Goal: Transaction & Acquisition: Purchase product/service

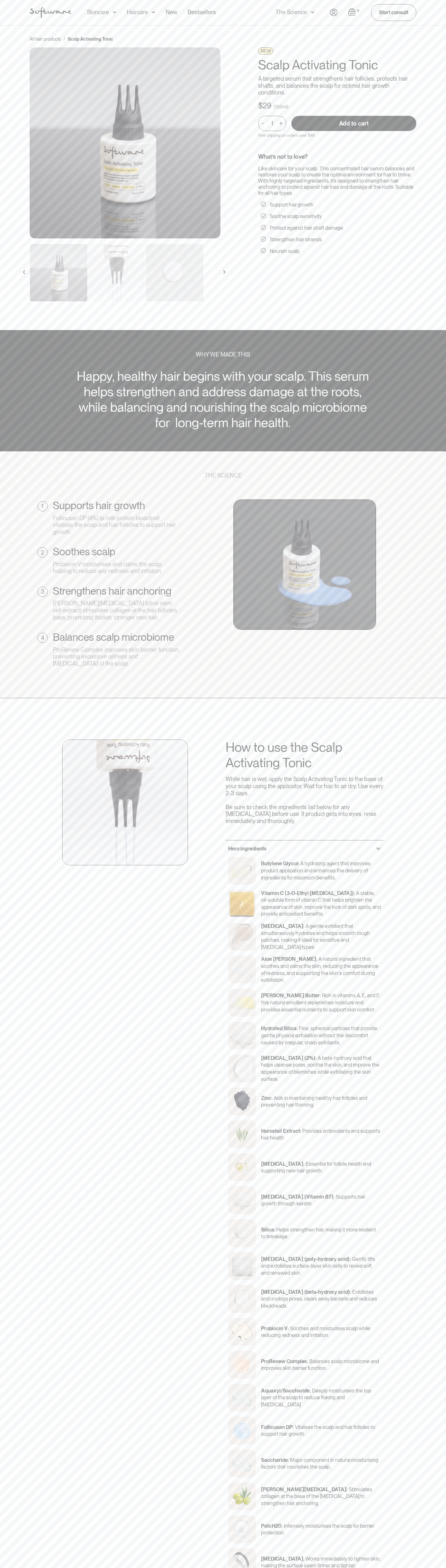
click at [354, 123] on input "Add to cart" at bounding box center [353, 123] width 125 height 15
click at [352, 12] on img "Open cart" at bounding box center [352, 12] width 8 height 8
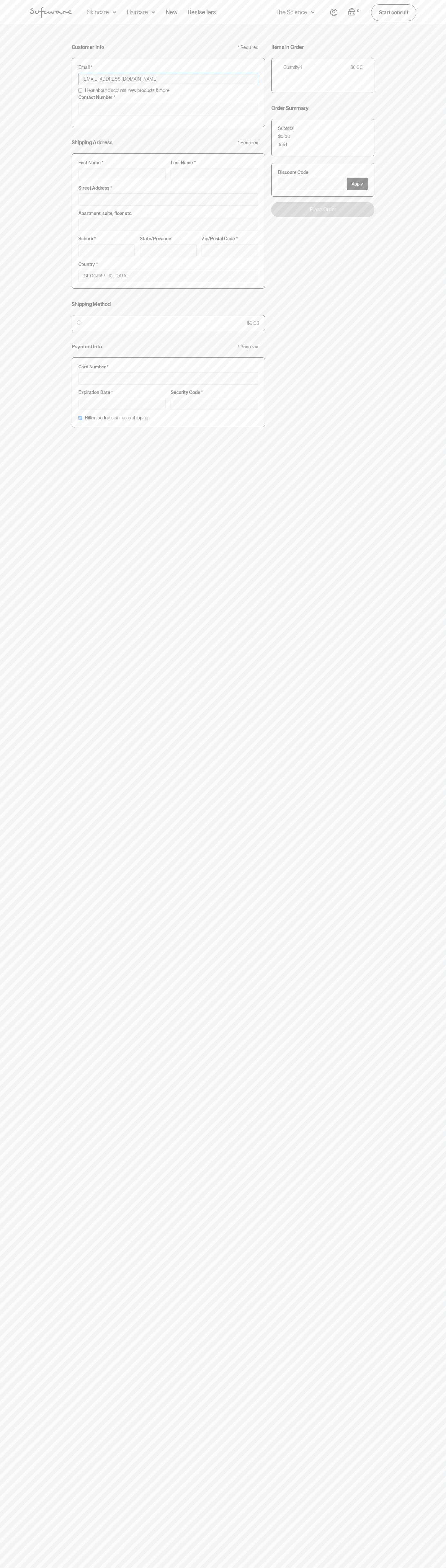
type input "johnsmith010@storebotmail.joonix.net"
type input "0293744000"
type input "G"
type input "Go"
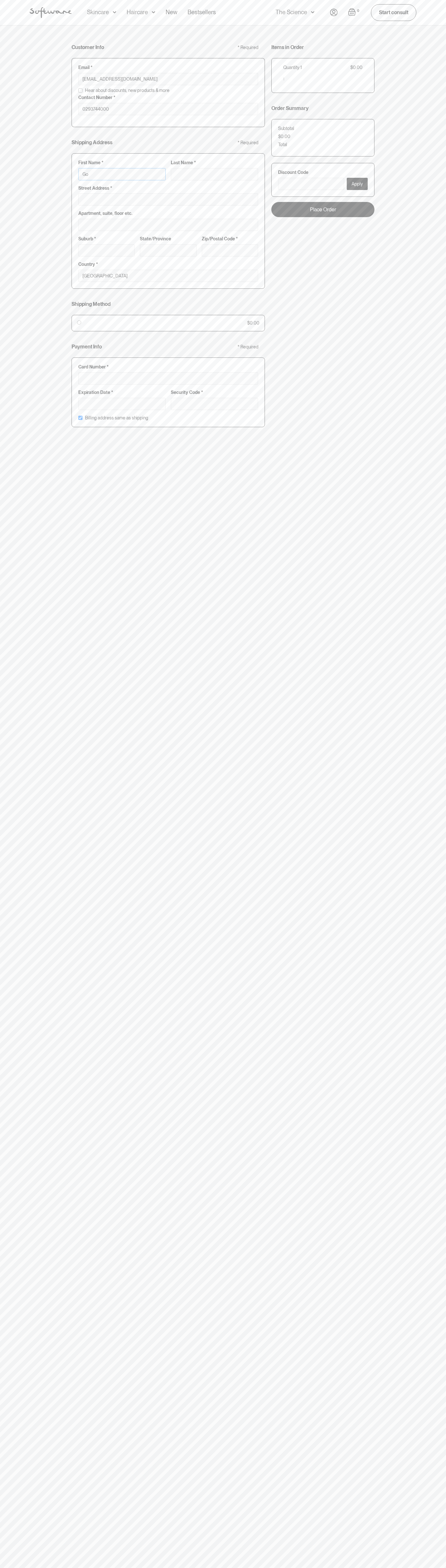
type input "Go"
type input "Goo"
type input "Goog"
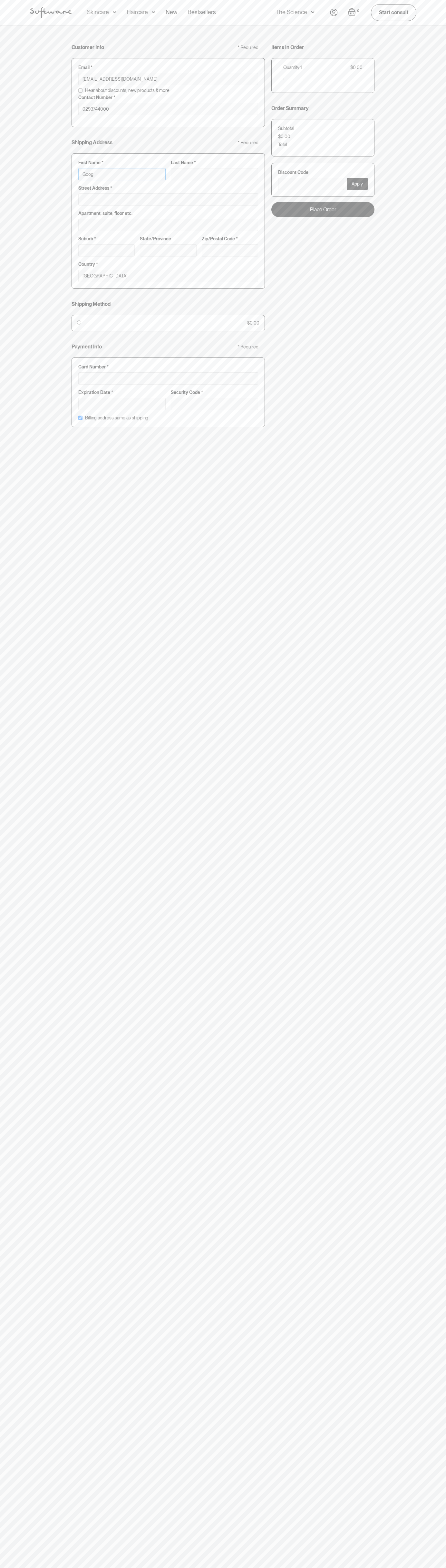
type input "Googl"
type input "Google"
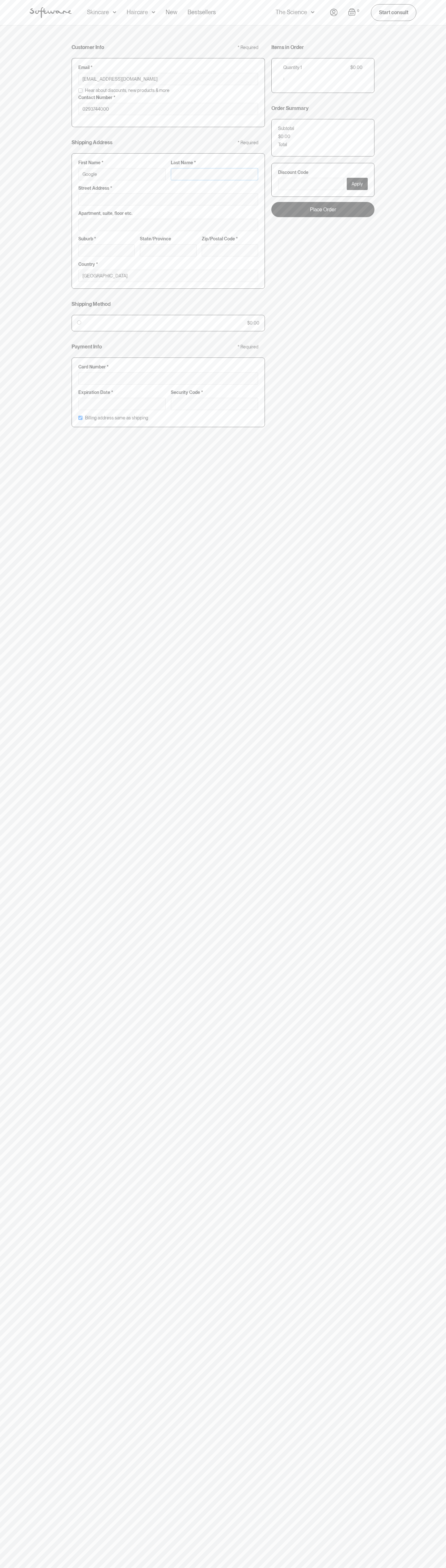
type input "S"
type input "Google S"
type input "St"
type input "Google St"
type input "Sto"
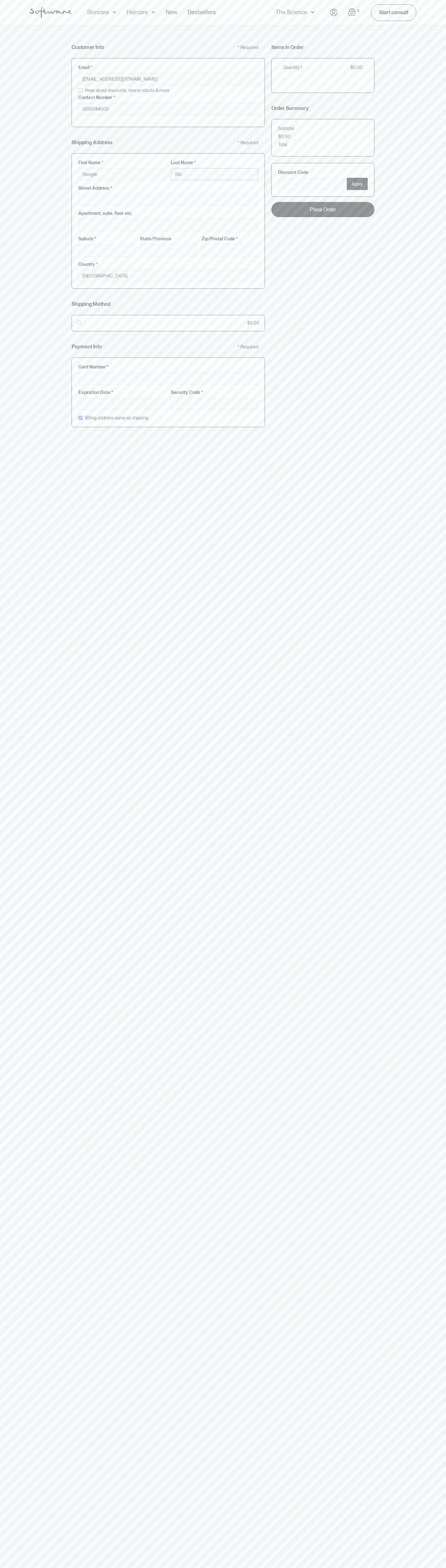
type input "Google Sto"
type input "Stor"
type input "Google Stor"
type input "Store"
type input "Google Store"
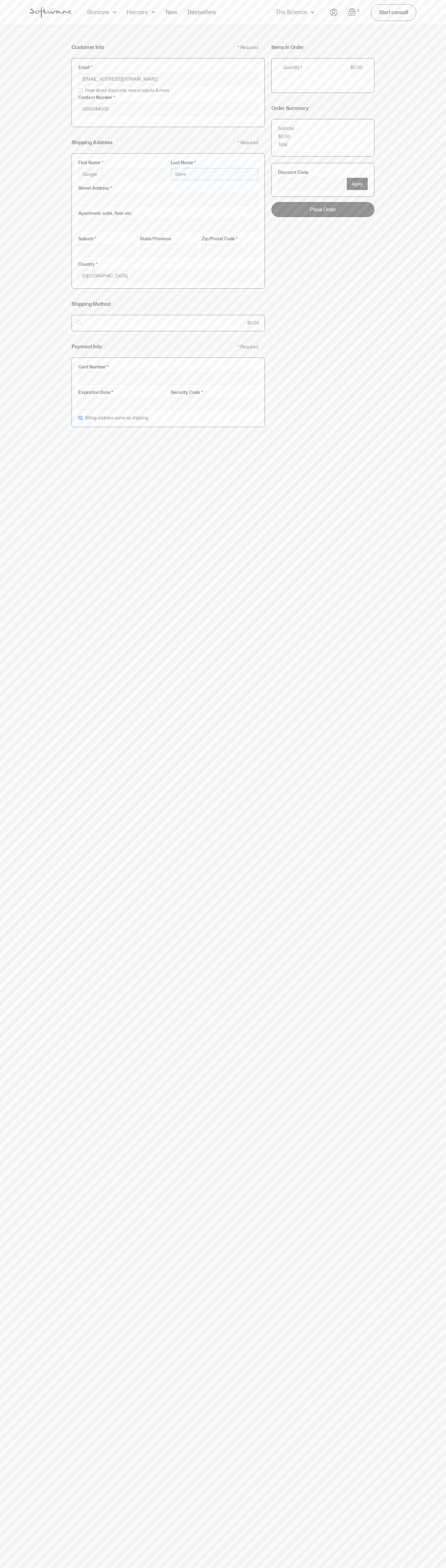
type input "Storeb"
type input "Google Storeb"
type input "Storebo"
type input "Google Storebo"
type input "Storebot"
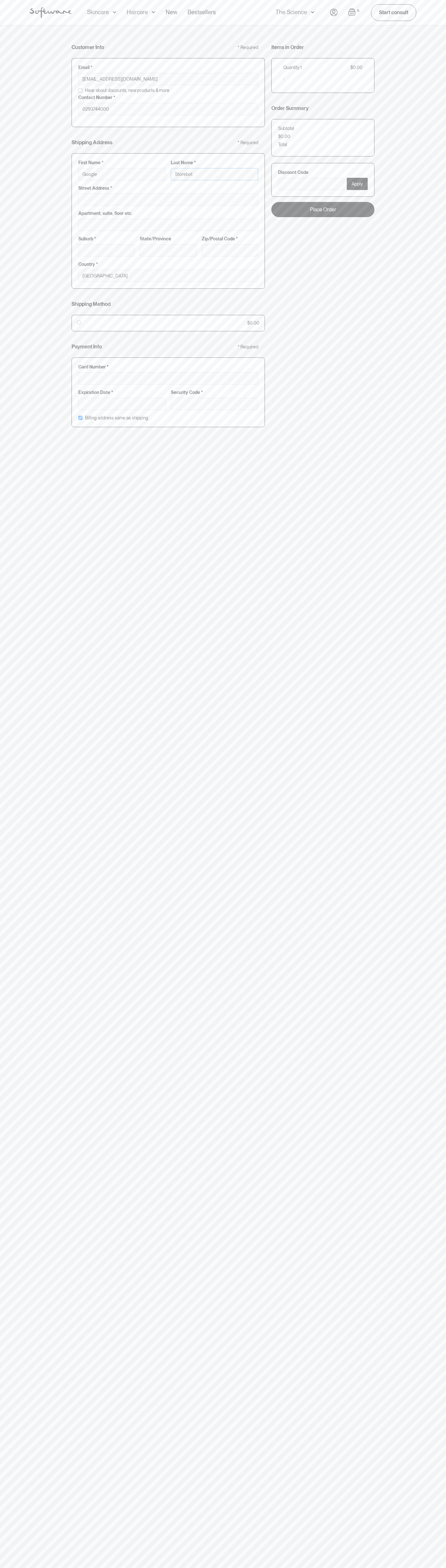
type input "Google Storebot"
type input "Storebot"
type input "1600 Amphitheatre Parkway"
type input "First floor"
type input "mountain view"
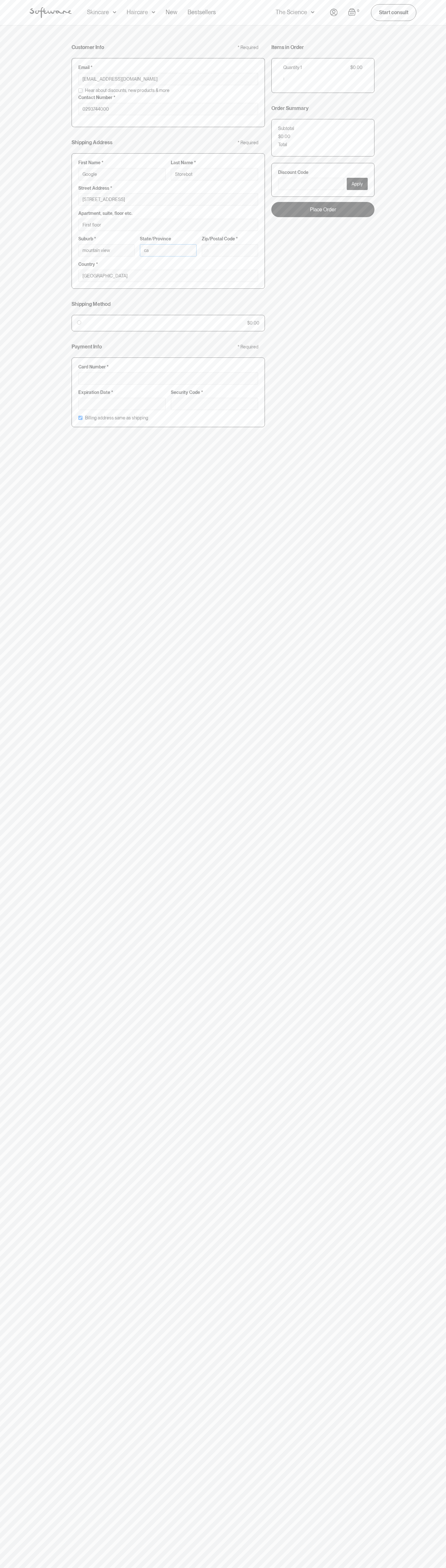
type input "ca"
type input "94043"
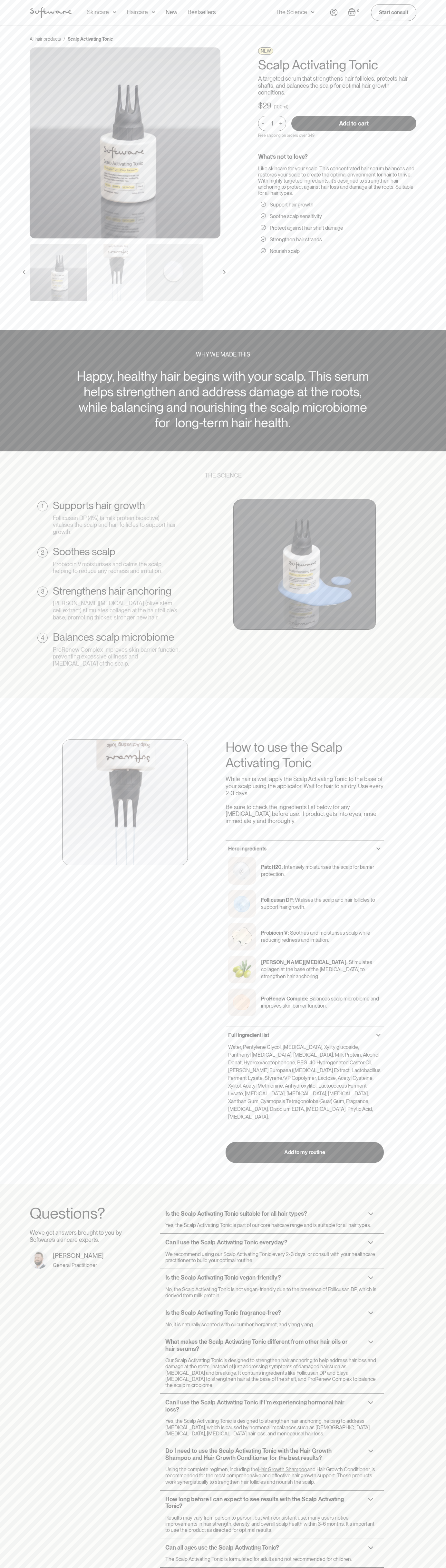
click at [352, 12] on img "Open cart" at bounding box center [352, 12] width 8 height 8
